Goal: Information Seeking & Learning: Learn about a topic

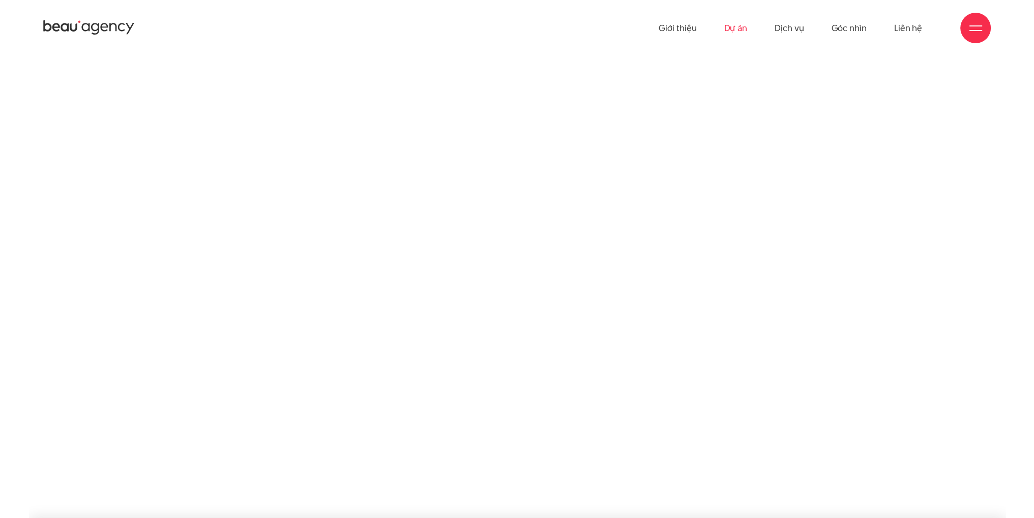
click at [745, 27] on link "Dự án" at bounding box center [735, 28] width 23 height 56
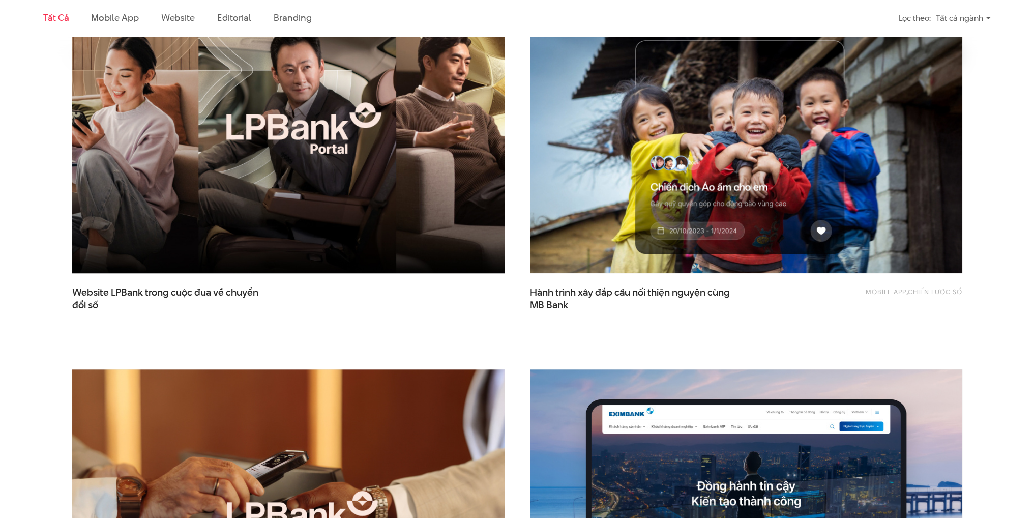
scroll to position [407, 0]
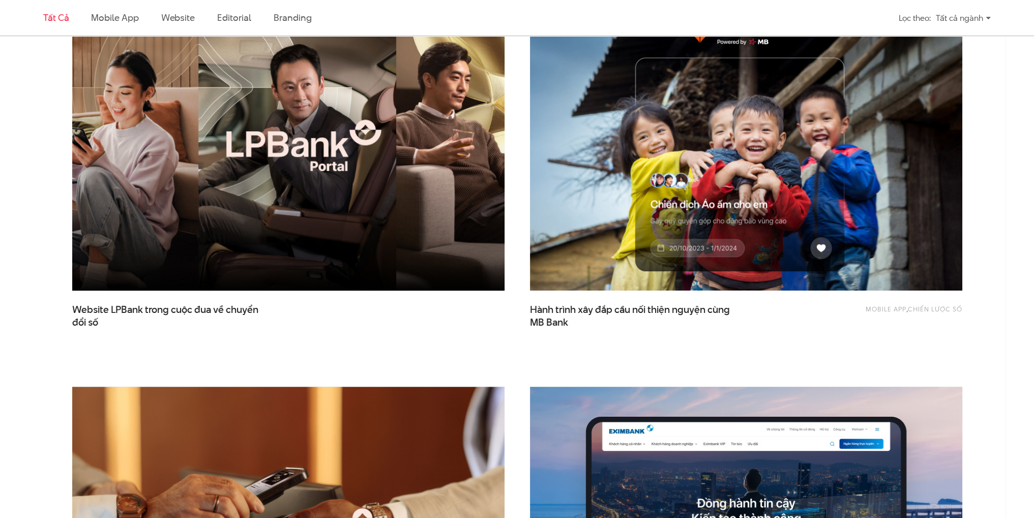
click at [306, 132] on img at bounding box center [288, 145] width 476 height 318
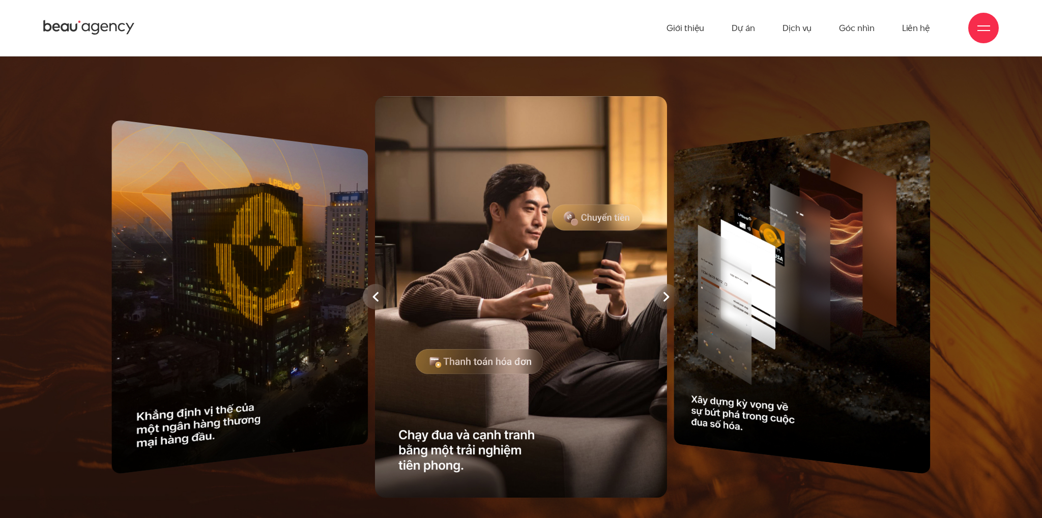
click at [657, 296] on div at bounding box center [666, 296] width 25 height 25
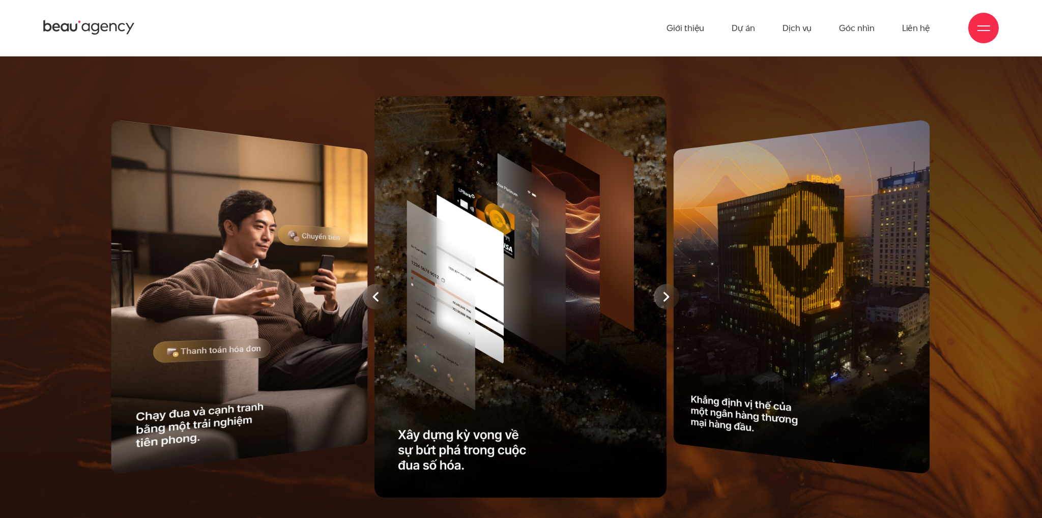
click at [657, 296] on div at bounding box center [666, 296] width 25 height 25
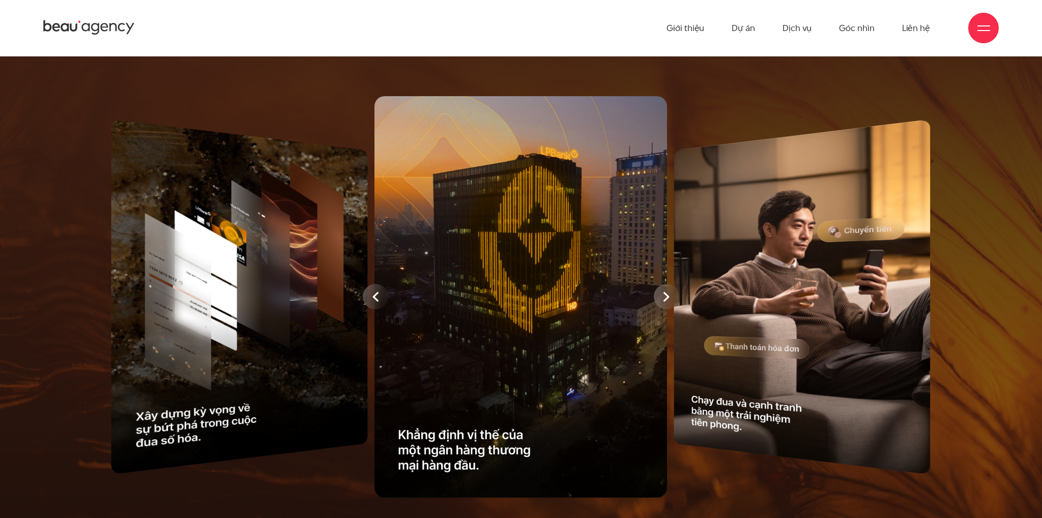
click at [657, 296] on div at bounding box center [666, 296] width 25 height 25
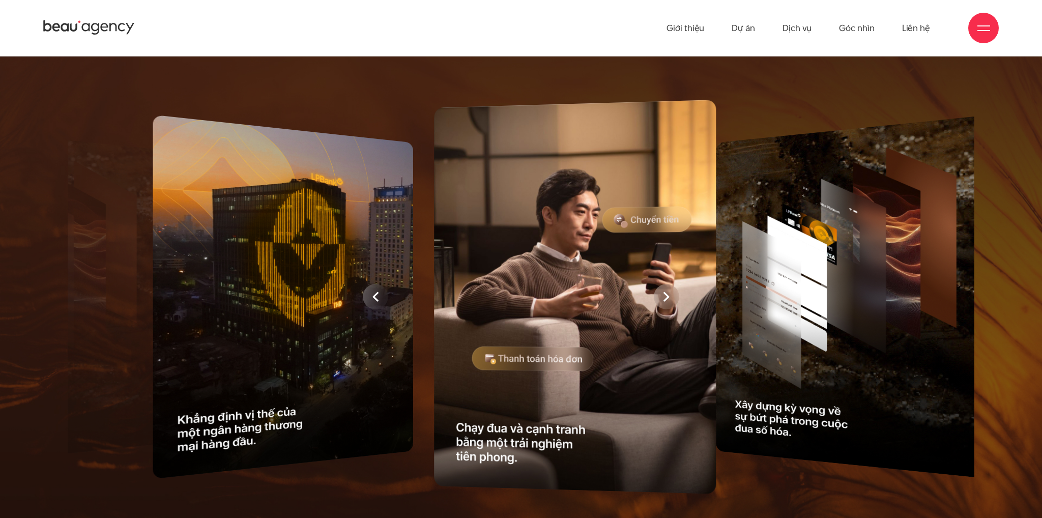
click at [657, 296] on img at bounding box center [575, 297] width 282 height 394
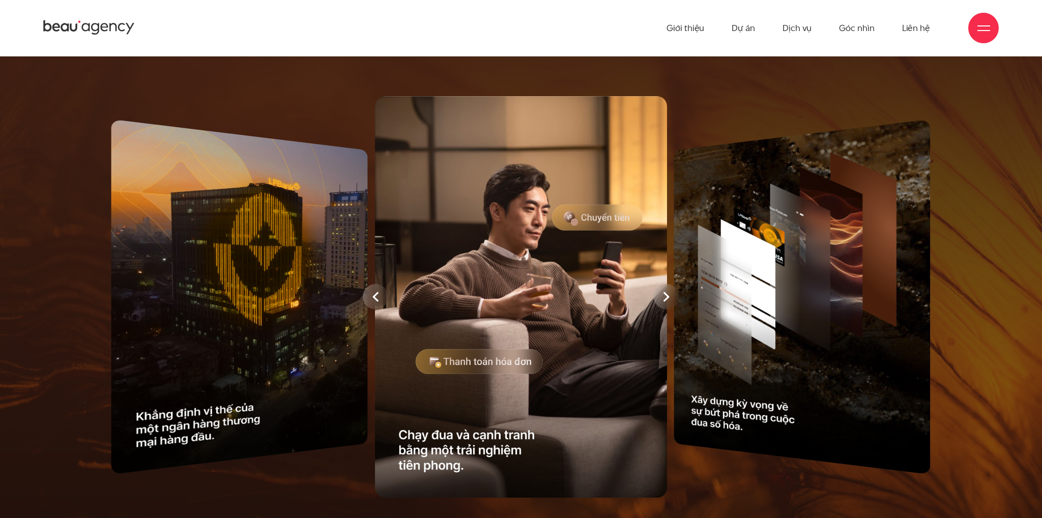
click at [657, 296] on div at bounding box center [666, 296] width 25 height 25
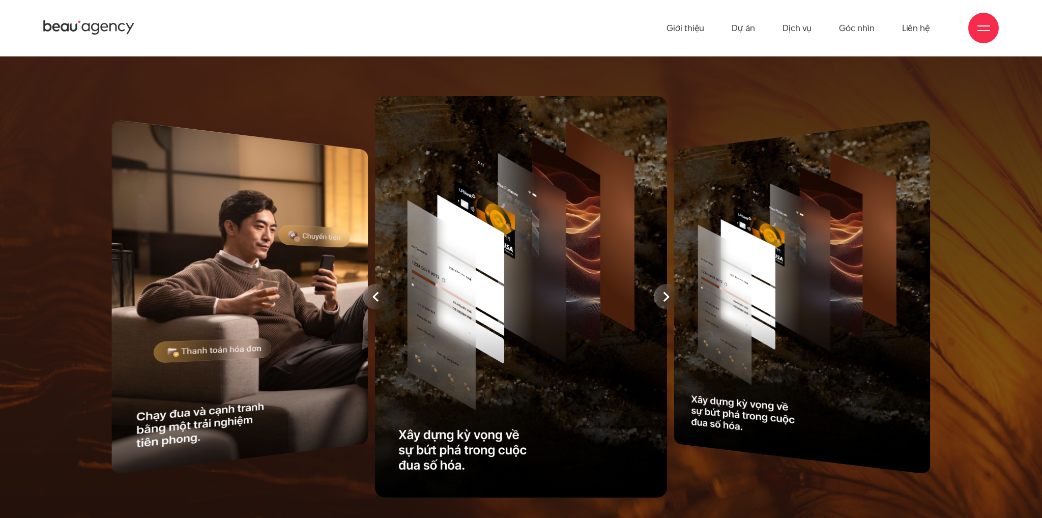
click at [657, 295] on div at bounding box center [666, 296] width 25 height 25
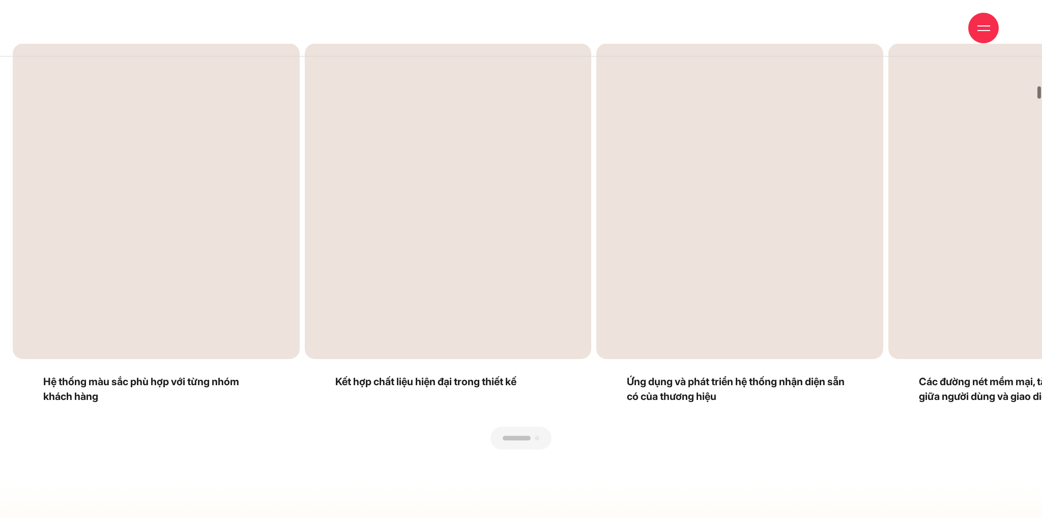
drag, startPoint x: 766, startPoint y: 246, endPoint x: 580, endPoint y: 254, distance: 186.4
click at [580, 254] on div "Next slide" at bounding box center [775, 247] width 508 height 406
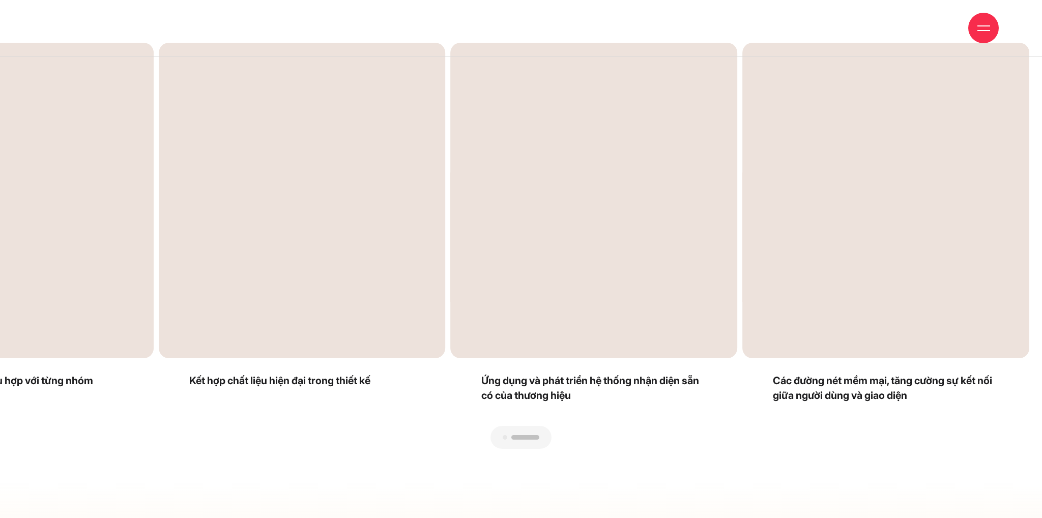
drag, startPoint x: 599, startPoint y: 247, endPoint x: 420, endPoint y: 248, distance: 179.6
click at [420, 449] on div at bounding box center [521, 449] width 1017 height 0
